Goal: Check status: Check status

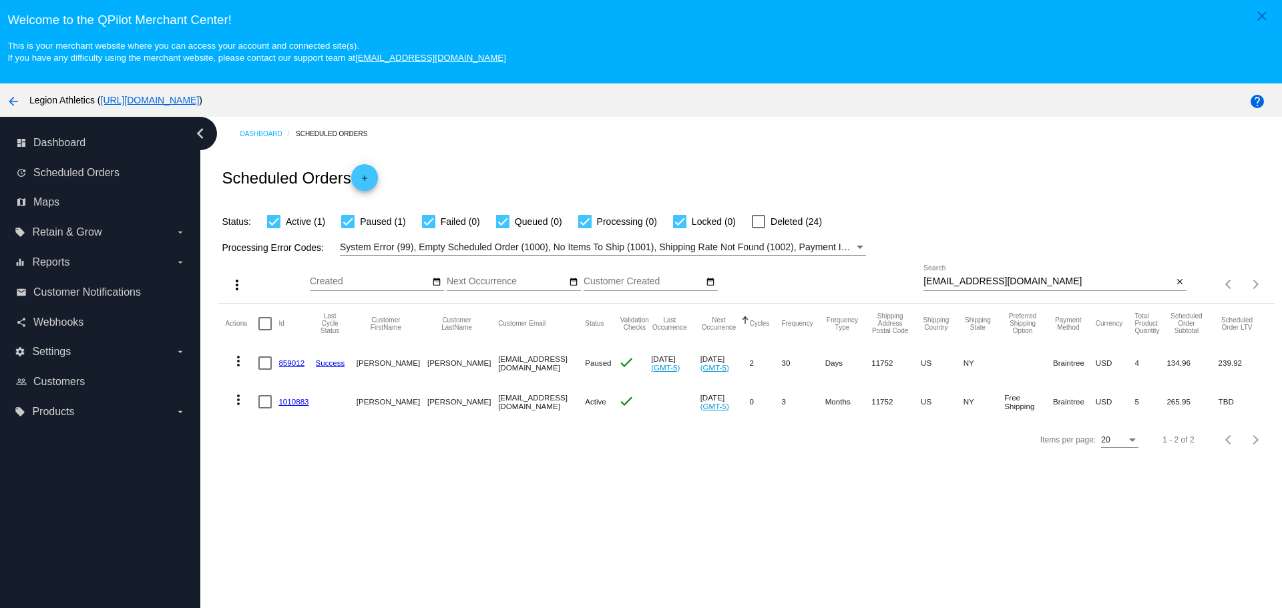
click at [924, 279] on input "[EMAIL_ADDRESS][DOMAIN_NAME]" at bounding box center [1048, 282] width 249 height 11
drag, startPoint x: 919, startPoint y: 279, endPoint x: 997, endPoint y: 279, distance: 78.1
click at [997, 279] on input "[EMAIL_ADDRESS][DOMAIN_NAME]" at bounding box center [1048, 282] width 249 height 11
paste input "kalacrj@gmai"
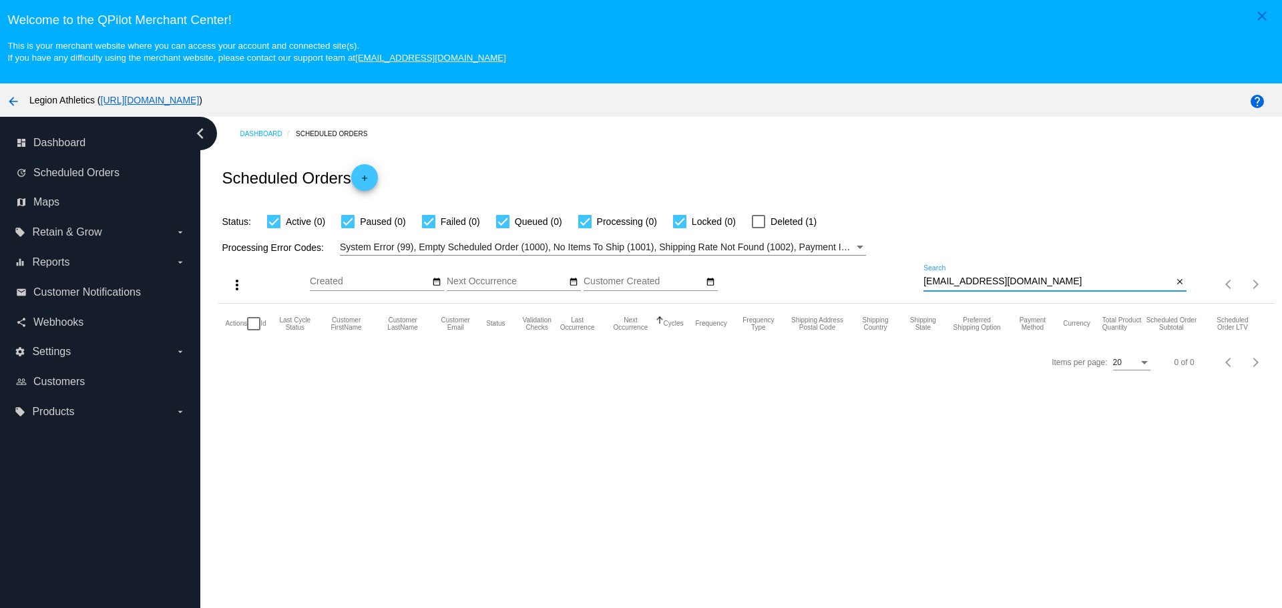
type input "[EMAIL_ADDRESS][DOMAIN_NAME]"
click at [765, 223] on div at bounding box center [758, 221] width 13 height 13
click at [759, 228] on input "Deleted (1)" at bounding box center [758, 228] width 1 height 1
checkbox input "true"
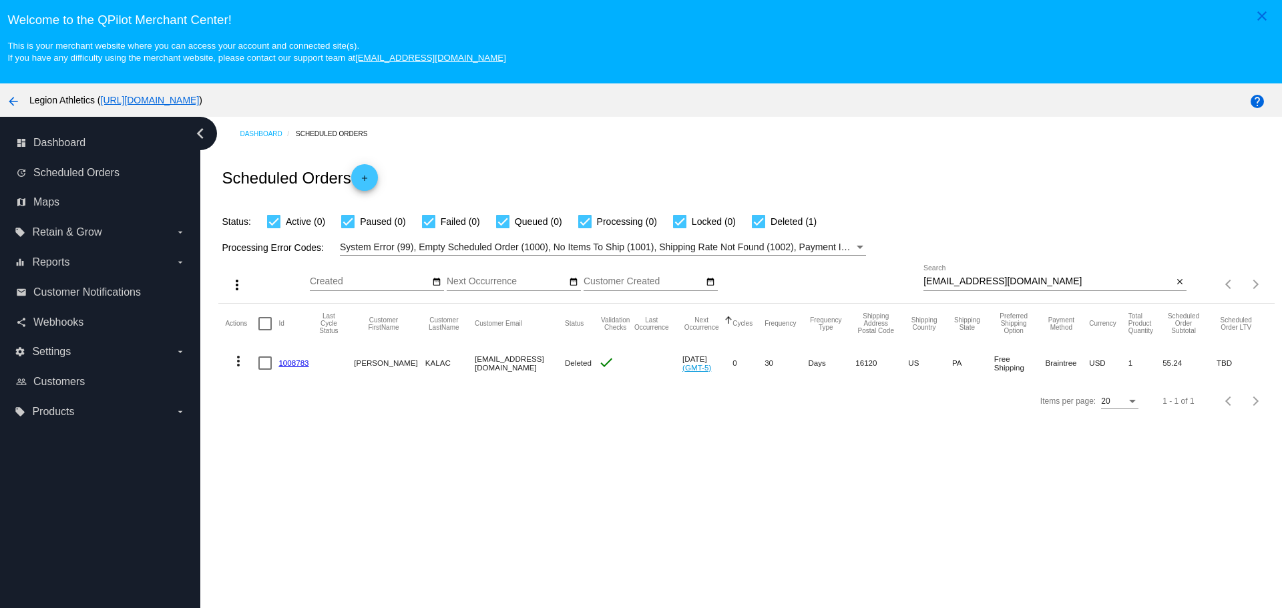
click at [305, 366] on link "1008783" at bounding box center [294, 363] width 30 height 9
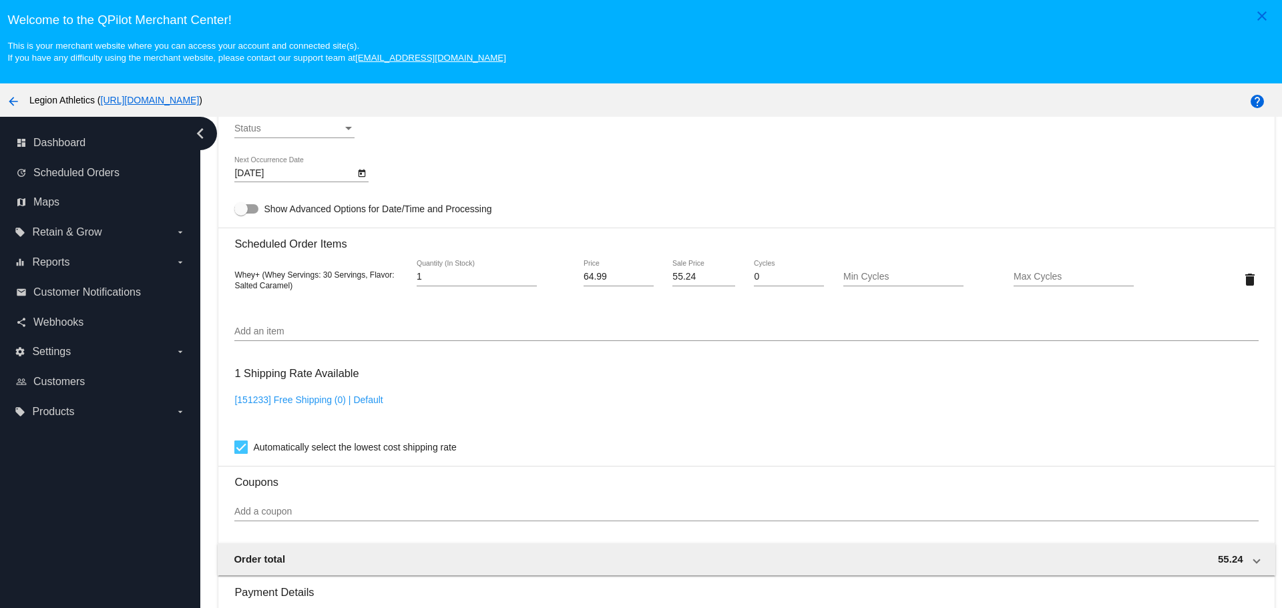
scroll to position [735, 0]
